Goal: Find contact information

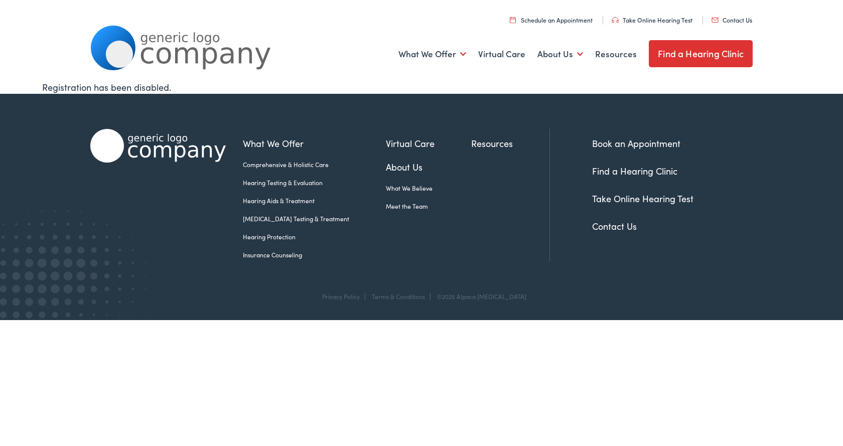
click at [739, 22] on link "Contact Us" at bounding box center [732, 20] width 41 height 9
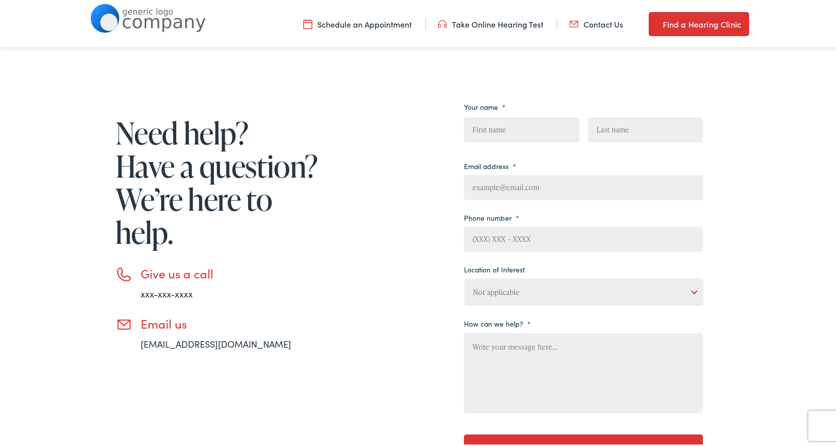
scroll to position [151, 0]
